Goal: Transaction & Acquisition: Purchase product/service

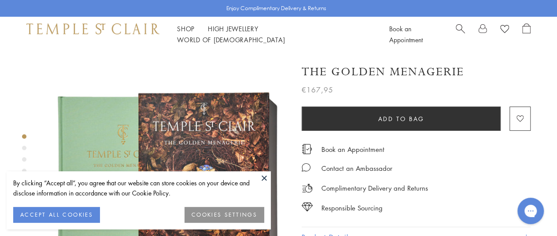
click at [264, 175] on button at bounding box center [264, 177] width 13 height 13
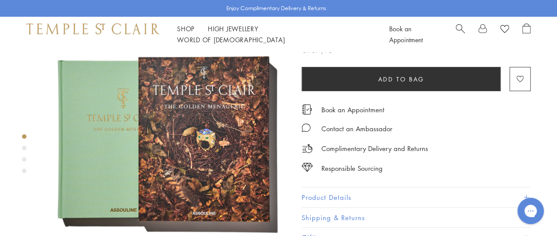
scroll to position [37, 0]
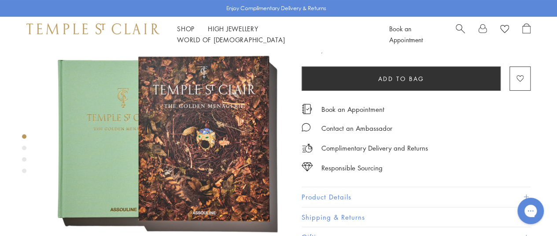
click at [257, 133] on img at bounding box center [166, 137] width 244 height 244
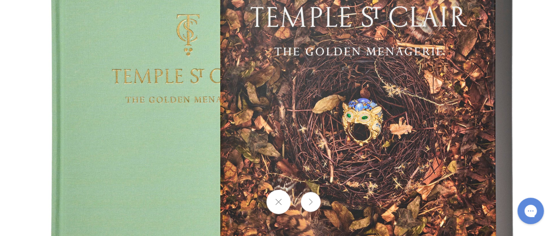
click at [308, 210] on button at bounding box center [311, 202] width 20 height 20
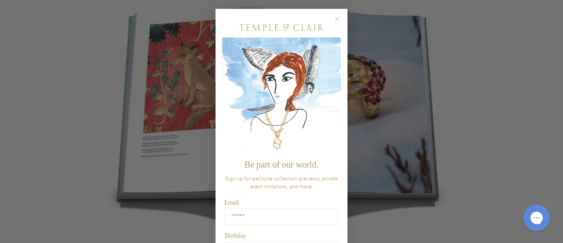
click at [335, 20] on icon "Close dialog" at bounding box center [337, 19] width 4 height 4
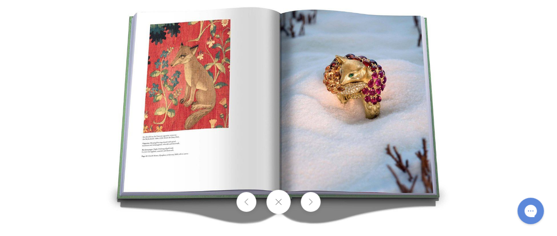
click at [310, 208] on button at bounding box center [311, 202] width 20 height 20
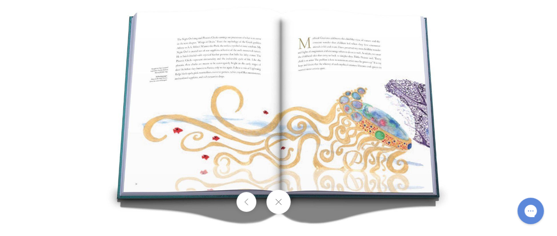
click at [310, 208] on div at bounding box center [278, 202] width 557 height 24
click at [238, 206] on button at bounding box center [246, 202] width 20 height 20
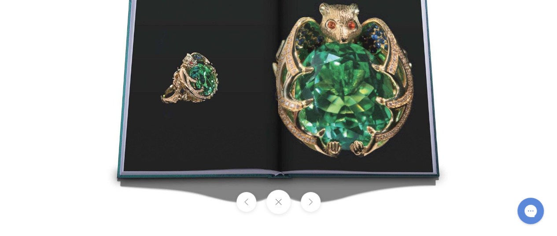
click at [291, 202] on div at bounding box center [278, 202] width 557 height 24
click at [282, 198] on button at bounding box center [278, 202] width 24 height 24
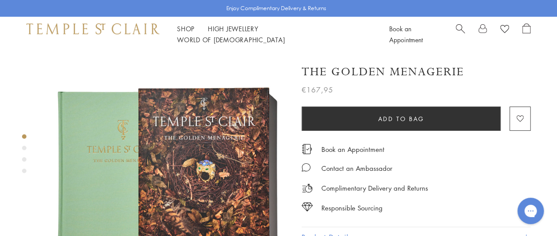
scroll to position [2, 0]
